Goal: Check status: Check status

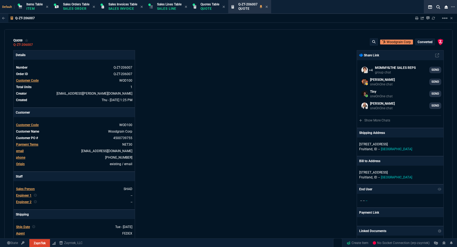
select select "12: [PERSON_NAME]"
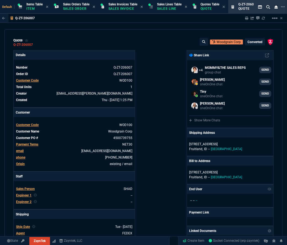
scroll to position [223, 0]
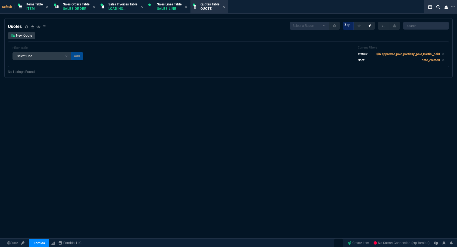
select select "12: [PERSON_NAME]"
select select
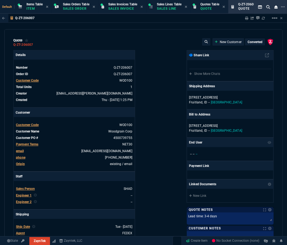
select select "12: [PERSON_NAME]"
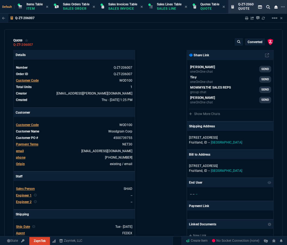
type input "55"
type input "160"
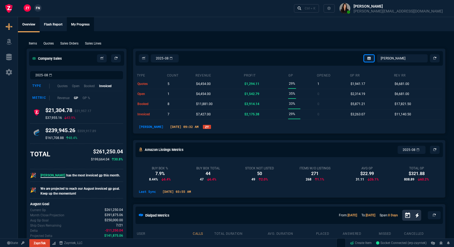
click at [77, 24] on link "My Progress" at bounding box center [80, 24] width 27 height 15
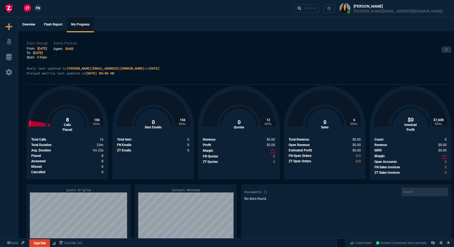
click at [42, 48] on link "[DATE]" at bounding box center [42, 49] width 10 height 4
select select "SHAD"
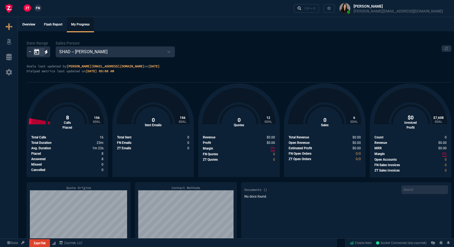
click at [38, 52] on icon "Open calendar" at bounding box center [36, 52] width 7 height 7
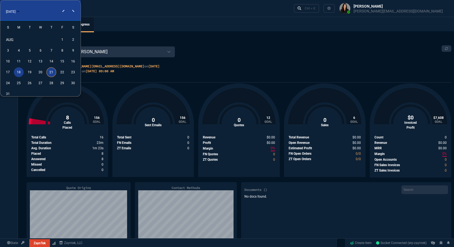
click at [18, 71] on div "18" at bounding box center [19, 72] width 10 height 10
click at [52, 71] on div "21" at bounding box center [51, 72] width 10 height 10
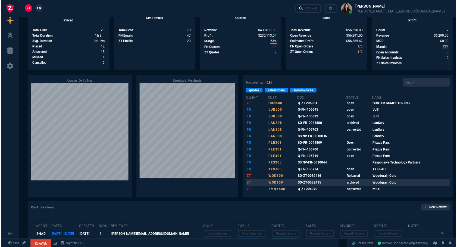
scroll to position [11, 0]
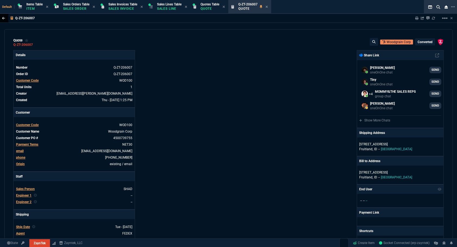
click at [3, 19] on icon at bounding box center [3, 18] width 3 height 2
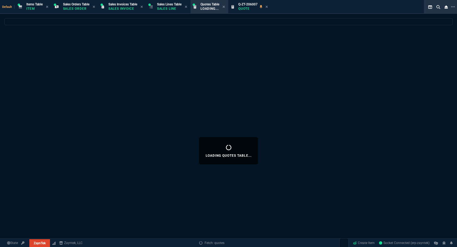
select select
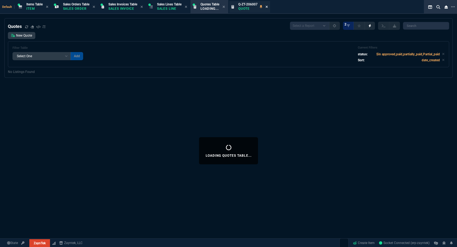
click at [267, 6] on icon at bounding box center [266, 7] width 2 height 2
click at [286, 54] on div "Filter Table Select One Add Filter () creator (creator) Cust (headers.customerN…" at bounding box center [228, 54] width 441 height 26
click at [286, 54] on icon at bounding box center [443, 54] width 2 height 2
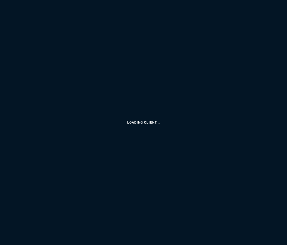
select select
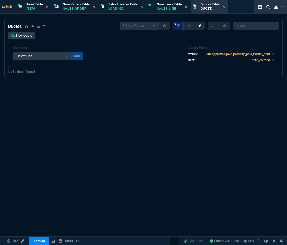
select select "12: [PERSON_NAME]"
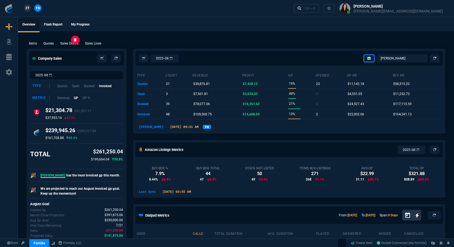
click at [66, 43] on p "Sales Orders" at bounding box center [69, 43] width 18 height 5
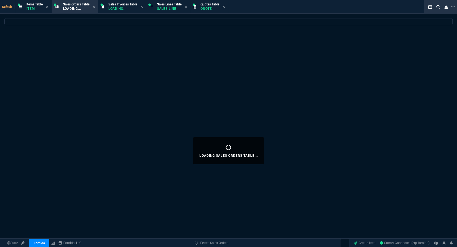
select select
